Goal: Transaction & Acquisition: Purchase product/service

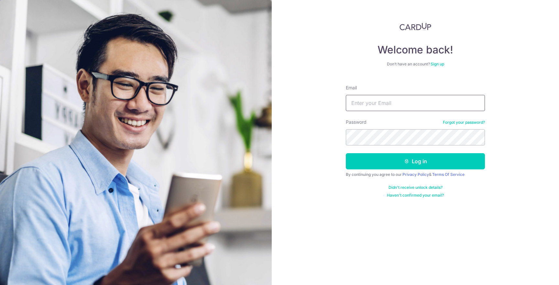
click at [418, 104] on input "Email" at bounding box center [415, 103] width 139 height 16
type input "[EMAIL_ADDRESS][DOMAIN_NAME]"
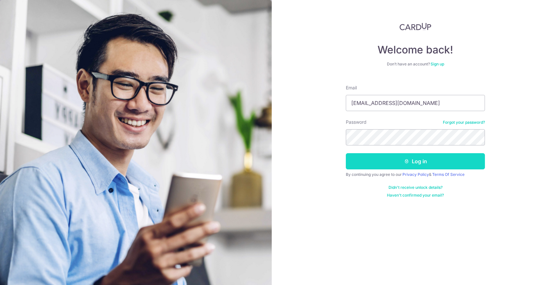
click at [399, 159] on button "Log in" at bounding box center [415, 161] width 139 height 16
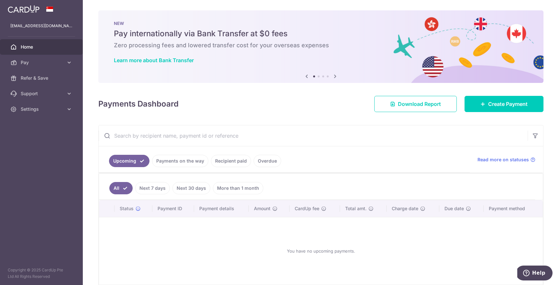
scroll to position [11, 0]
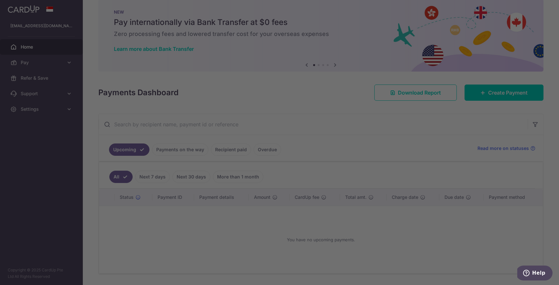
click at [517, 94] on div at bounding box center [282, 144] width 565 height 288
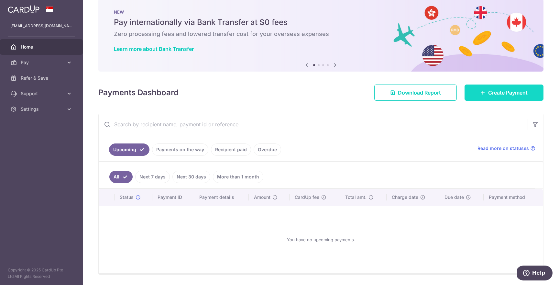
click at [495, 88] on link "Create Payment" at bounding box center [504, 92] width 79 height 16
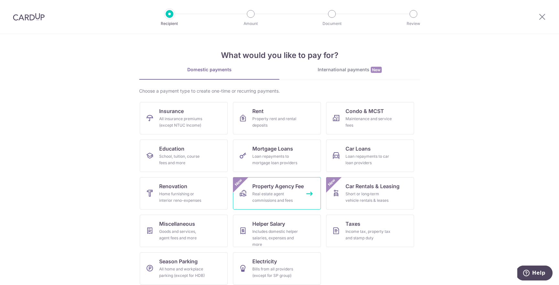
scroll to position [5, 0]
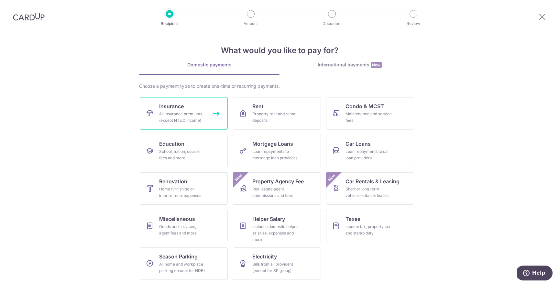
click at [181, 120] on div "All insurance premiums (except NTUC Income)" at bounding box center [182, 117] width 47 height 13
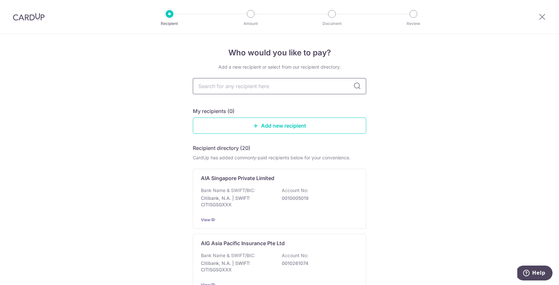
click at [237, 88] on input "text" at bounding box center [279, 86] width 173 height 16
click at [225, 86] on input "text" at bounding box center [279, 86] width 173 height 16
click at [269, 85] on input "text" at bounding box center [279, 86] width 173 height 16
type input "great"
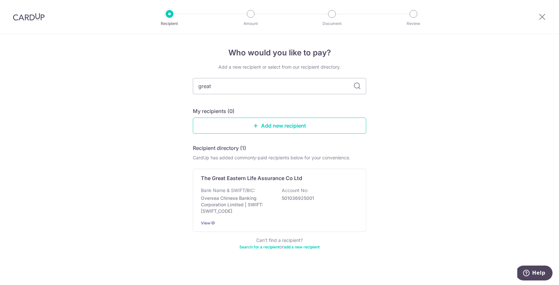
click at [261, 87] on input "great" at bounding box center [279, 86] width 173 height 16
